Goal: Information Seeking & Learning: Learn about a topic

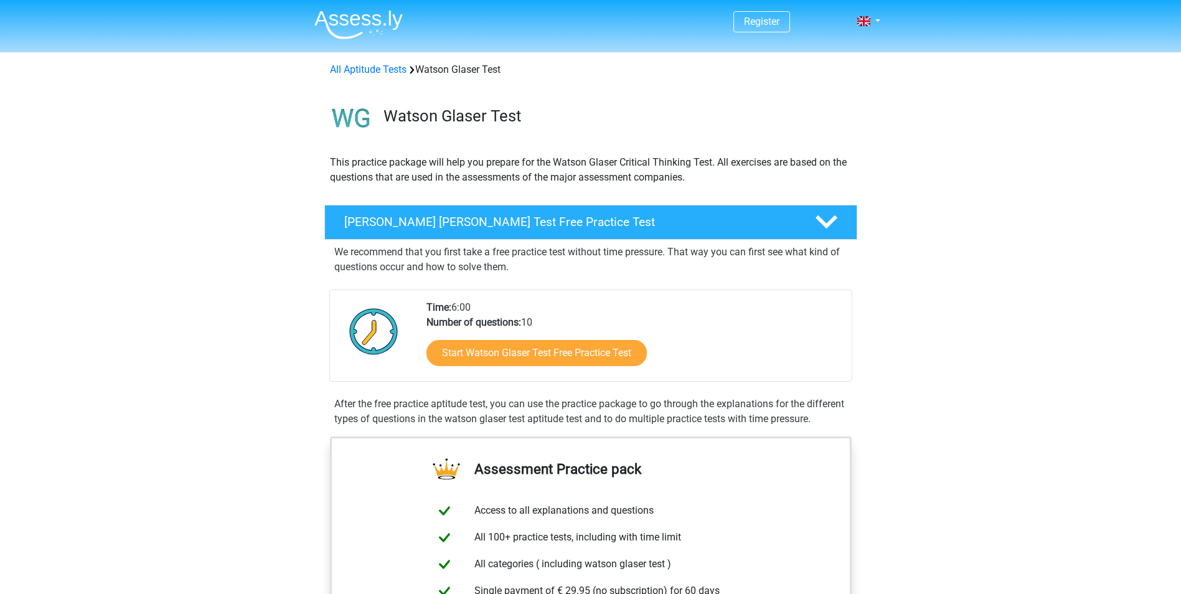
scroll to position [124, 0]
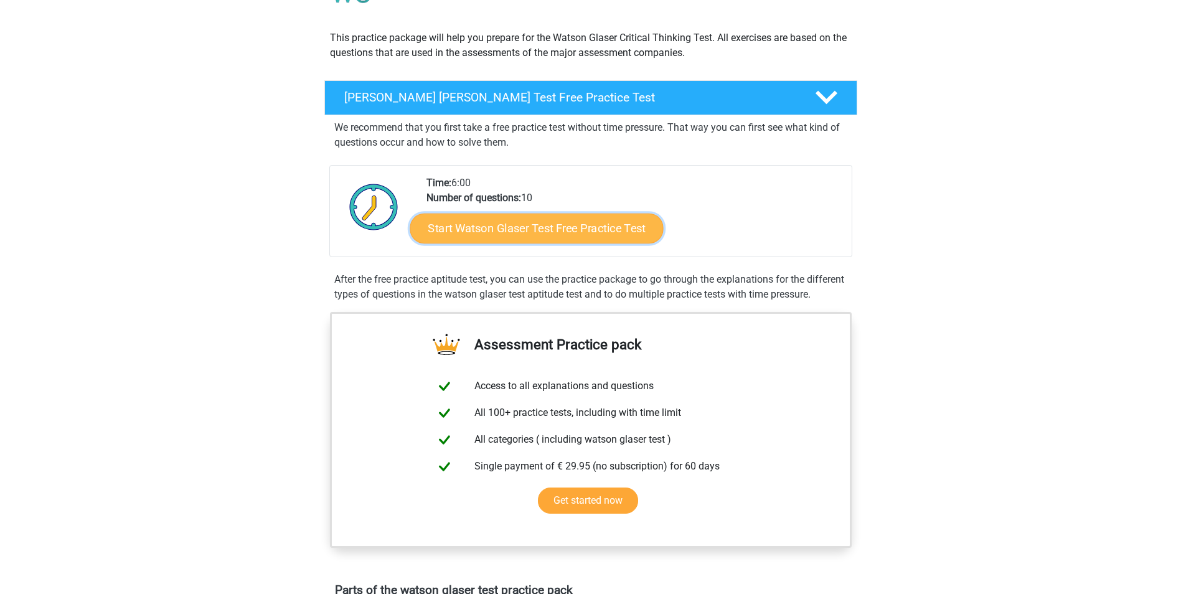
click at [561, 227] on link "Start Watson Glaser Test Free Practice Test" at bounding box center [536, 228] width 253 height 30
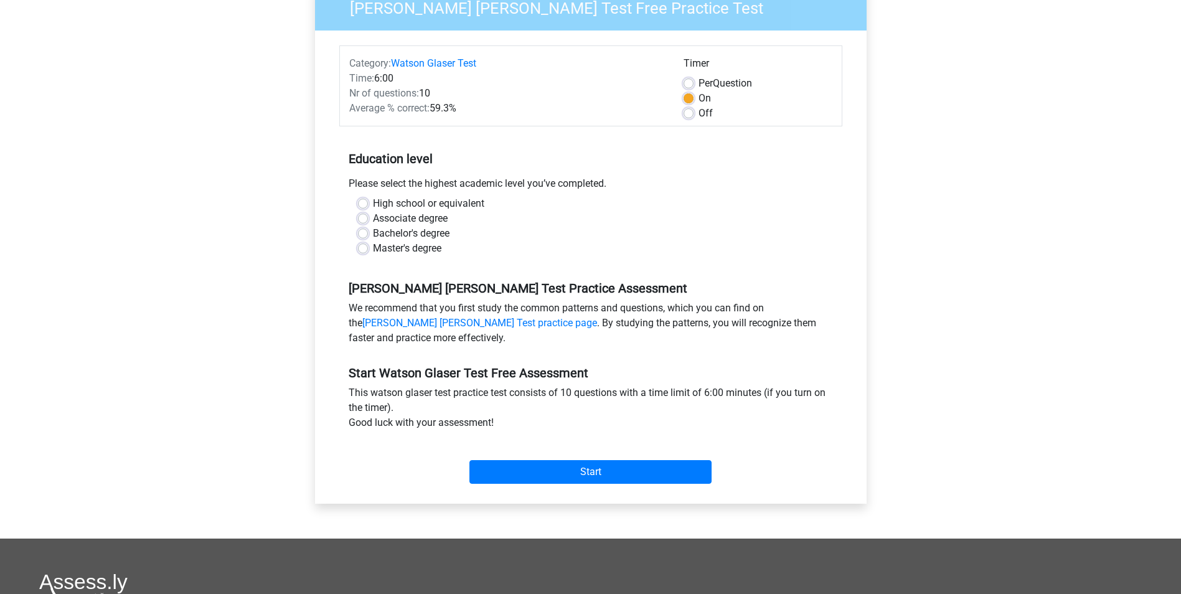
scroll to position [124, 0]
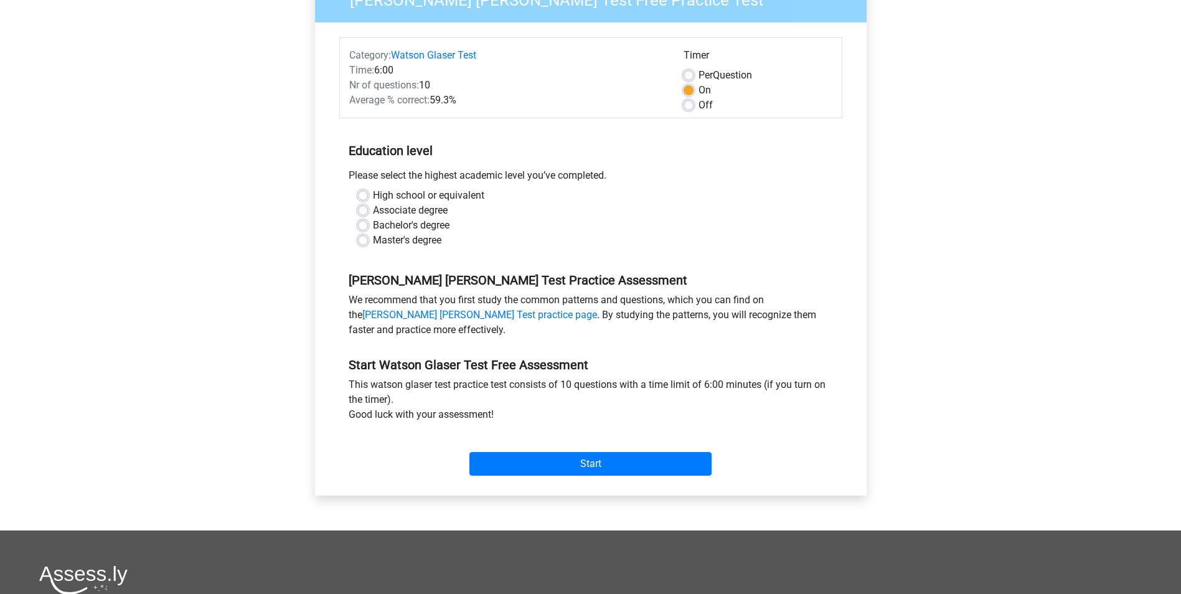
click at [415, 209] on label "Associate degree" at bounding box center [410, 210] width 75 height 15
click at [368, 209] on input "Associate degree" at bounding box center [363, 209] width 10 height 12
radio input "true"
click at [418, 224] on label "Bachelor's degree" at bounding box center [411, 225] width 77 height 15
click at [368, 224] on input "Bachelor's degree" at bounding box center [363, 224] width 10 height 12
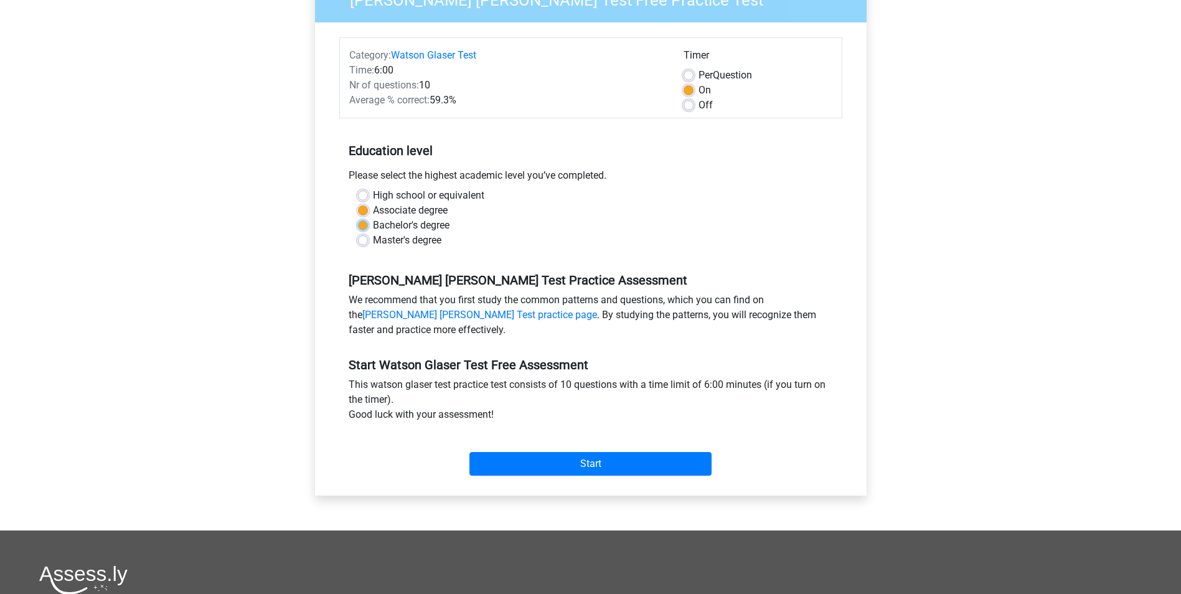
radio input "true"
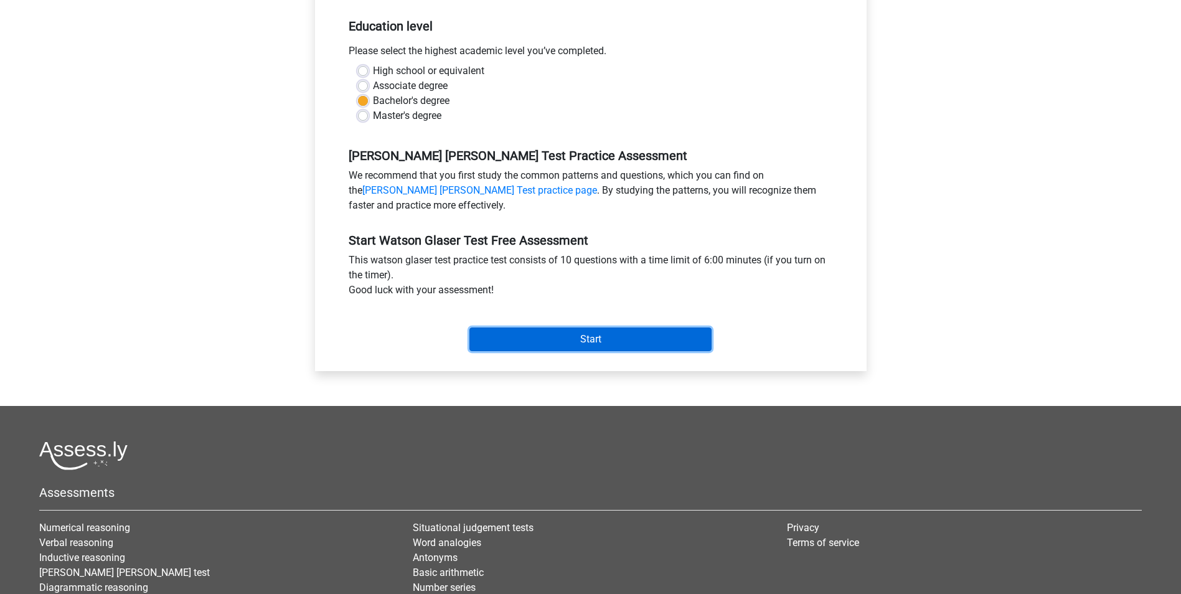
click at [586, 333] on input "Start" at bounding box center [590, 339] width 242 height 24
